Goal: Transaction & Acquisition: Book appointment/travel/reservation

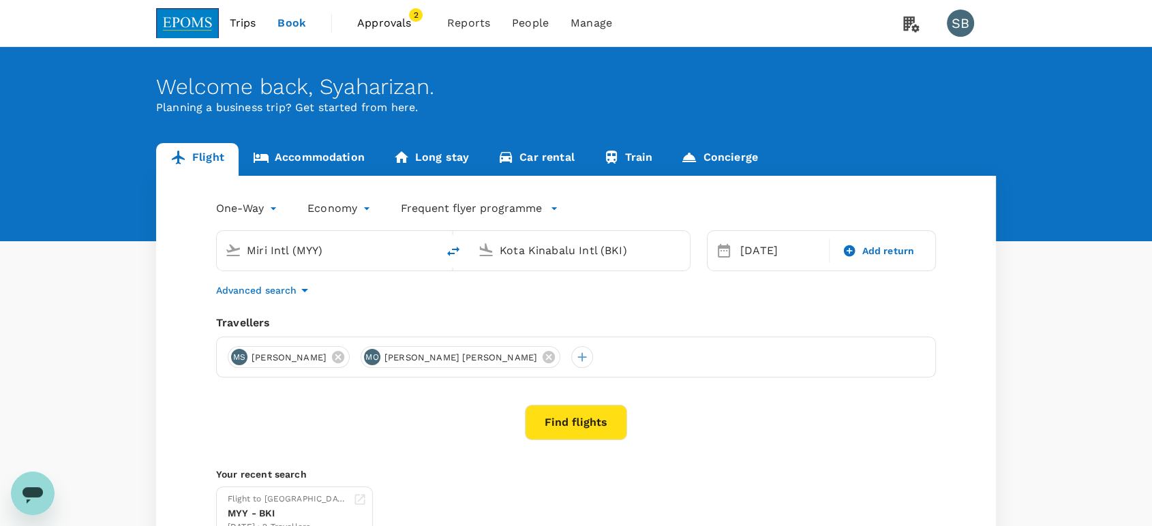
click at [383, 15] on span "Approvals" at bounding box center [391, 23] width 68 height 16
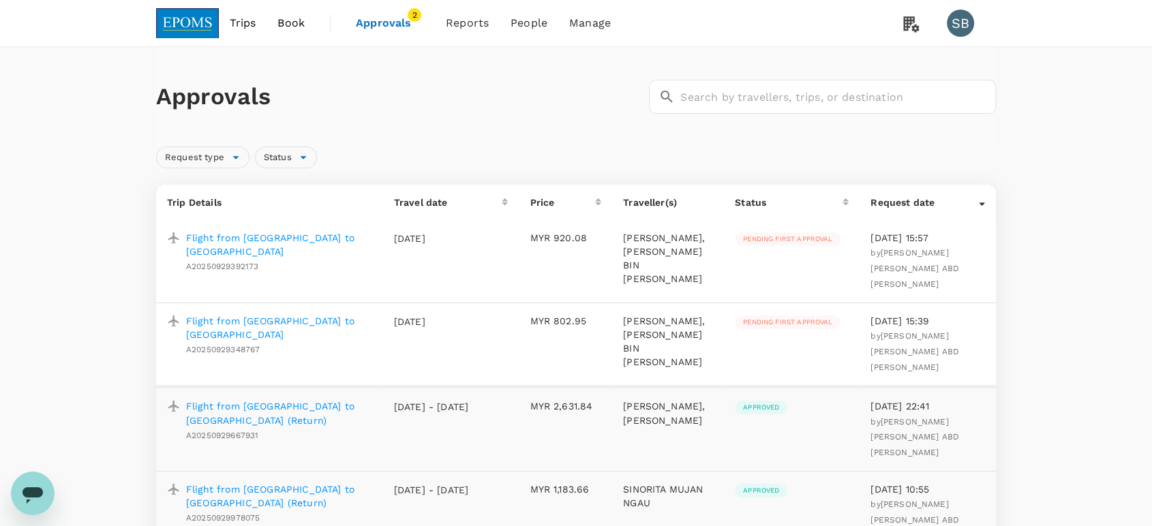
click at [185, 24] on img at bounding box center [187, 23] width 63 height 30
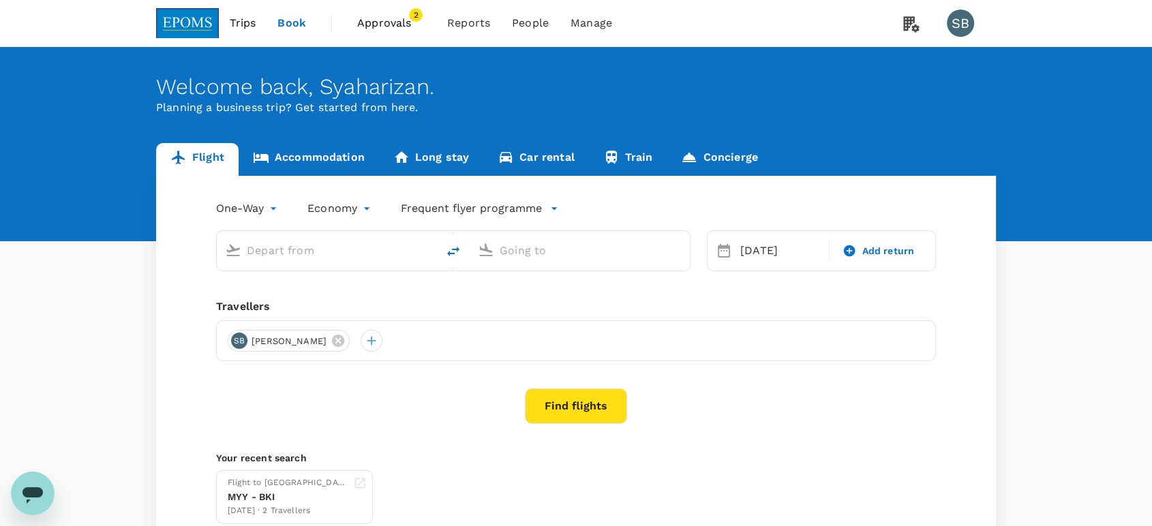
type input "Miri Intl (MYY)"
type input "Kota Kinabalu Intl (BKI)"
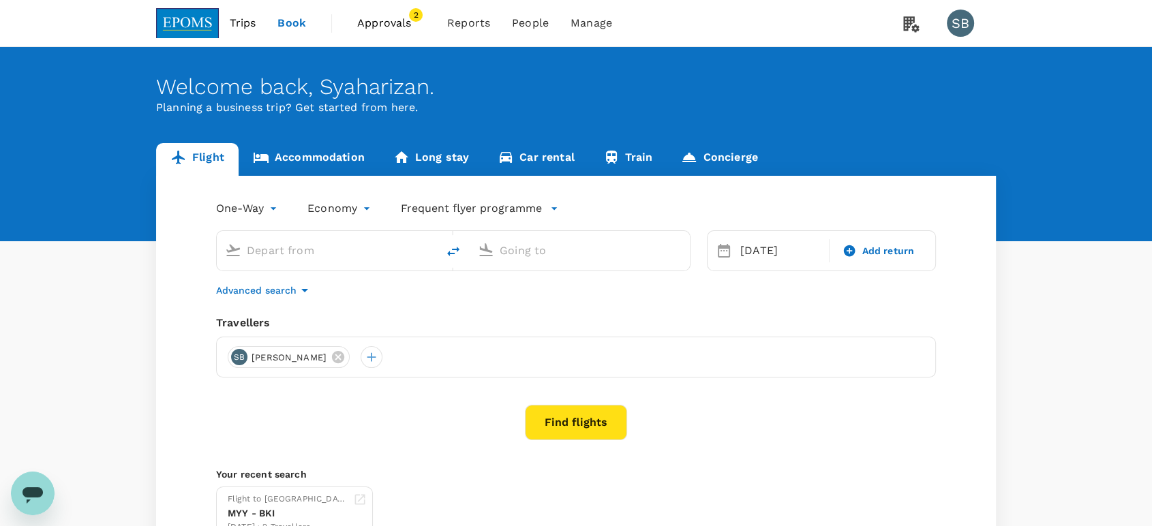
type input "Miri Intl (MYY)"
type input "Kota Kinabalu Intl (BKI)"
